Goal: Information Seeking & Learning: Learn about a topic

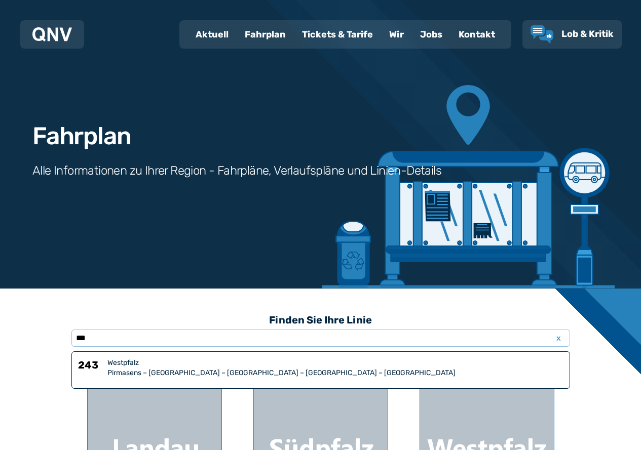
scroll to position [51, 0]
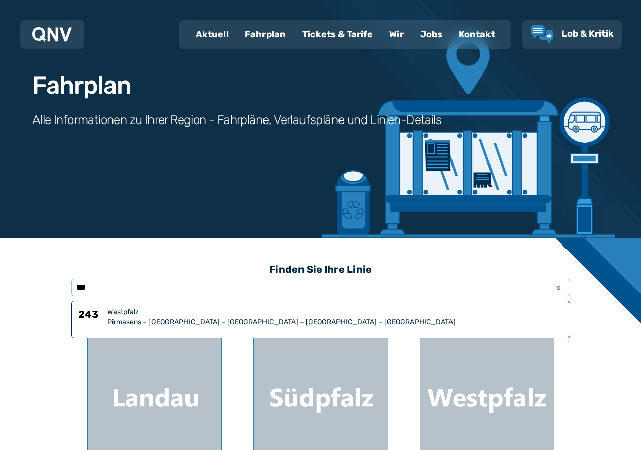
click at [125, 315] on div "Westpfalz" at bounding box center [335, 313] width 456 height 10
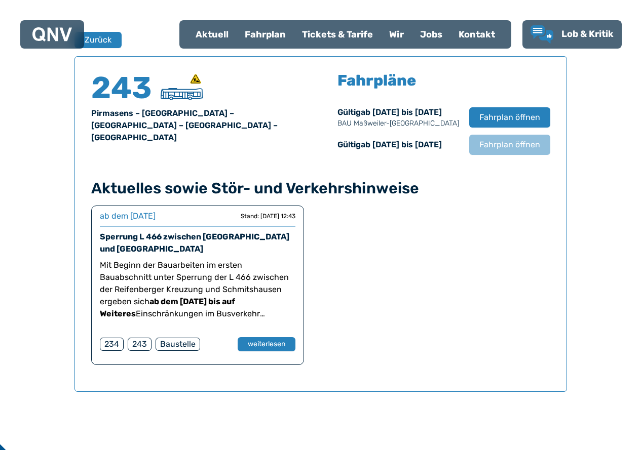
scroll to position [668, 0]
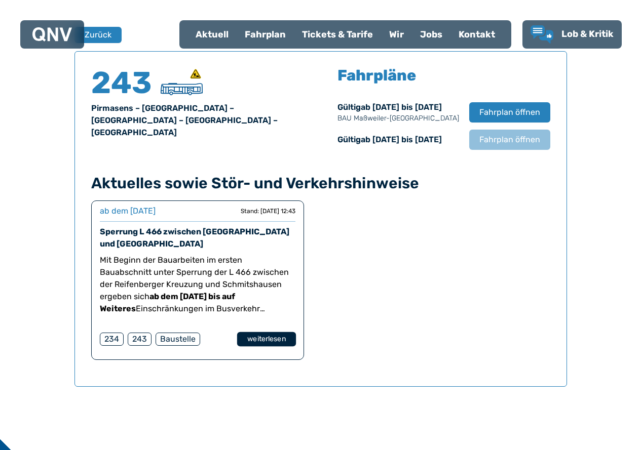
click at [279, 337] on button "weiterlesen" at bounding box center [266, 339] width 59 height 15
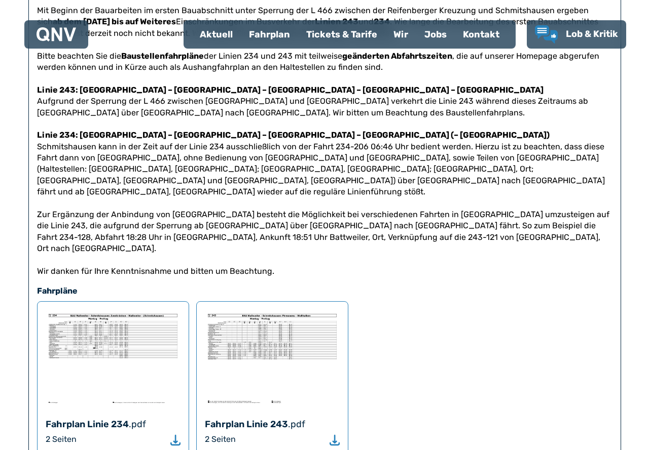
scroll to position [203, 0]
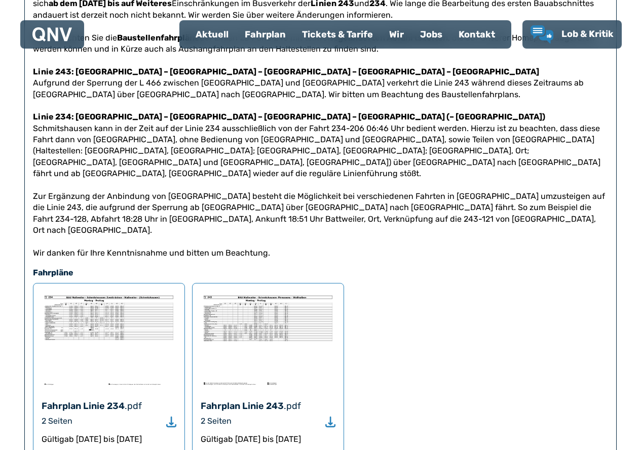
click at [89, 333] on img at bounding box center [109, 340] width 135 height 96
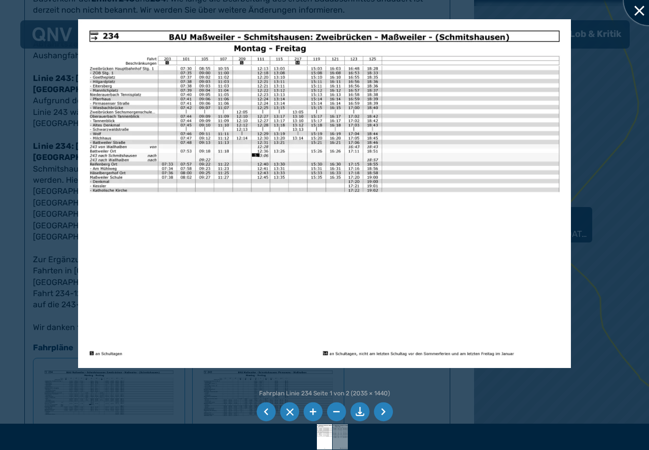
click at [638, 9] on div at bounding box center [648, 0] width 51 height 51
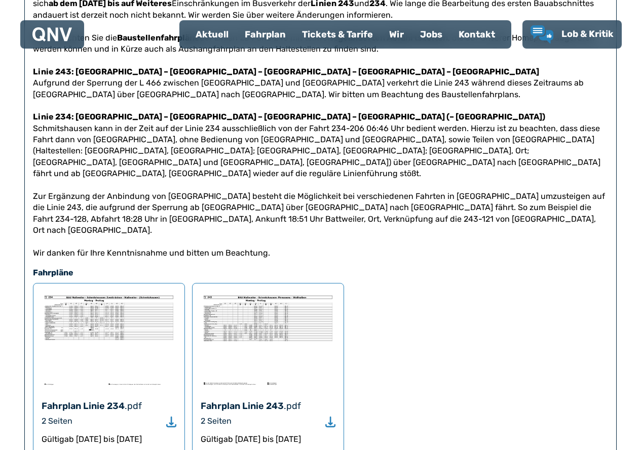
click at [268, 388] on img at bounding box center [268, 340] width 135 height 96
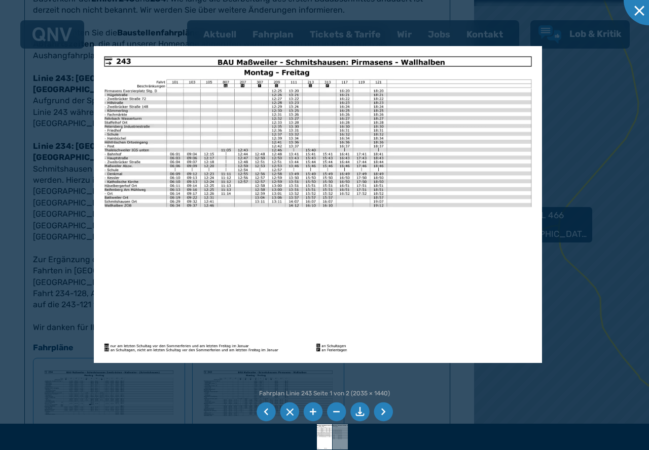
click at [314, 410] on li at bounding box center [312, 412] width 19 height 19
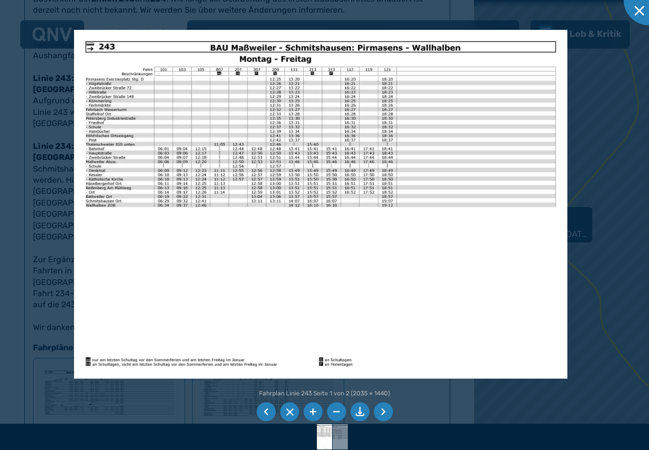
click at [91, 48] on img at bounding box center [320, 204] width 493 height 349
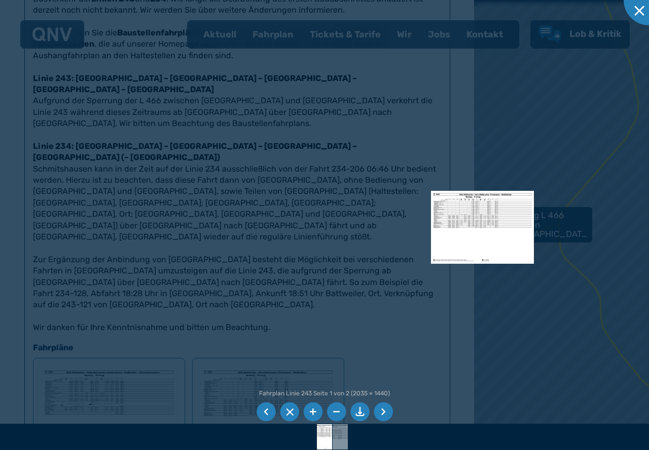
click at [314, 409] on li at bounding box center [312, 412] width 19 height 19
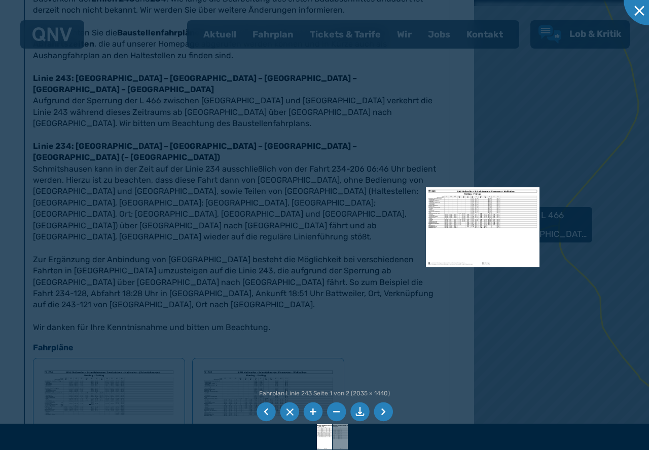
click at [487, 237] on img at bounding box center [482, 227] width 113 height 80
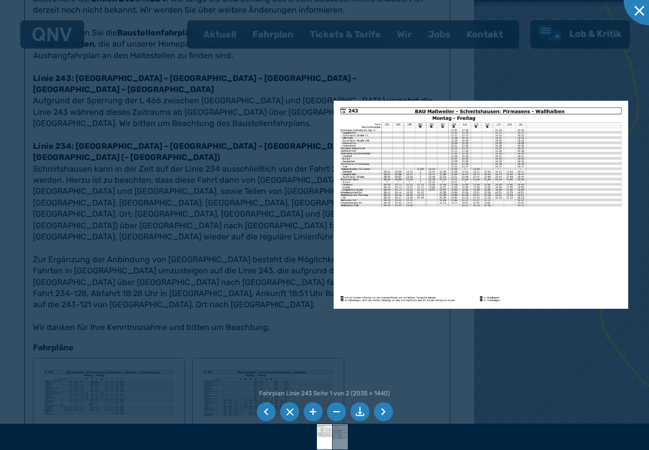
click at [361, 412] on li at bounding box center [359, 412] width 19 height 19
